Goal: Navigation & Orientation: Find specific page/section

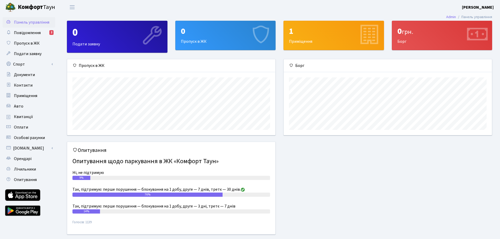
scroll to position [76, 208]
click at [33, 35] on span "Повідомлення" at bounding box center [27, 33] width 27 height 6
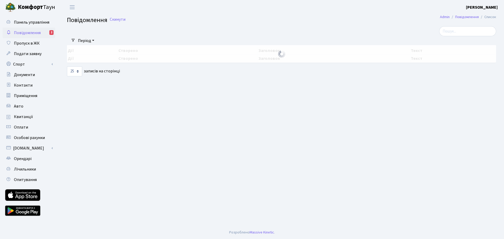
select select "25"
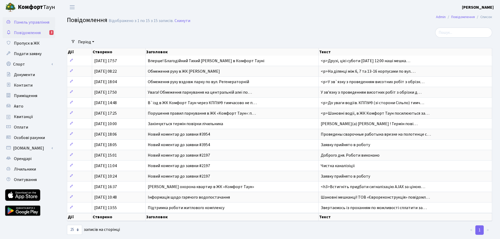
click at [32, 24] on span "Панель управління" at bounding box center [31, 22] width 35 height 6
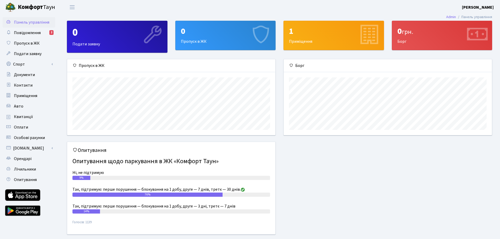
scroll to position [76, 208]
